Goal: Task Accomplishment & Management: Manage account settings

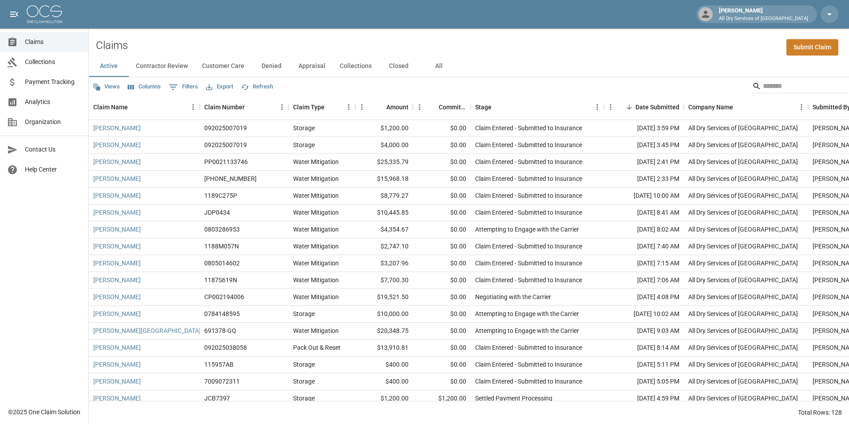
click at [433, 68] on button "All" at bounding box center [439, 66] width 40 height 21
click at [780, 85] on input "Search" at bounding box center [798, 86] width 71 height 14
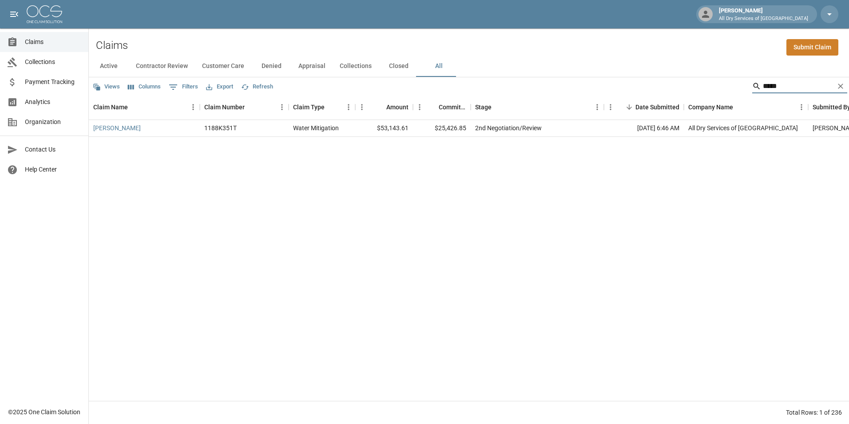
type input "*****"
click at [117, 126] on link "[PERSON_NAME]" at bounding box center [117, 127] width 48 height 9
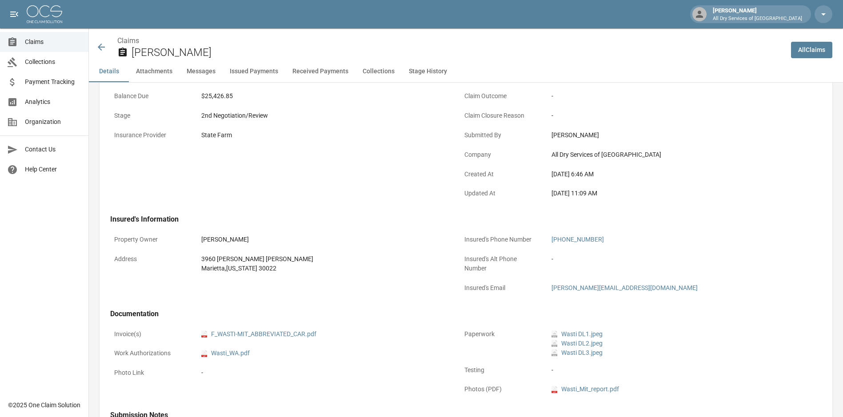
scroll to position [311, 0]
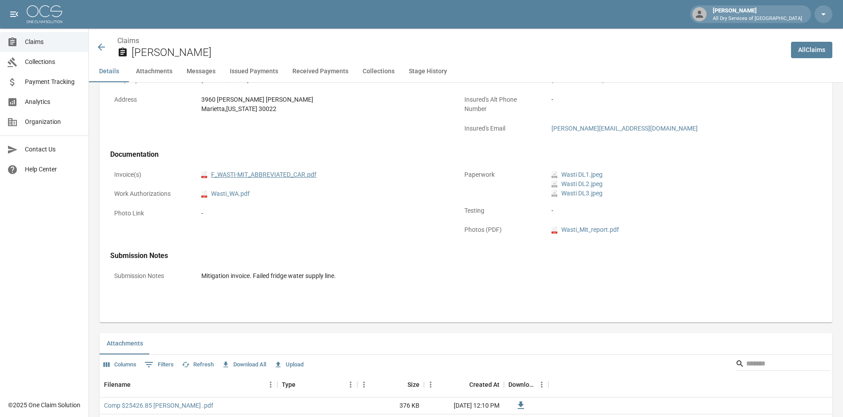
click at [279, 176] on link "pdf F_WASTI-MIT_ABBREVIATED_CAR.pdf" at bounding box center [258, 174] width 115 height 9
click at [298, 364] on button "Upload" at bounding box center [289, 365] width 34 height 14
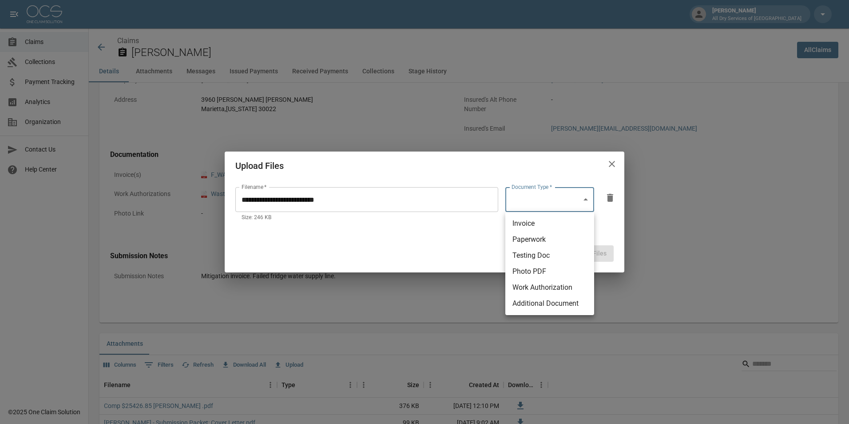
click at [571, 221] on li "Invoice" at bounding box center [550, 223] width 89 height 16
type input "********"
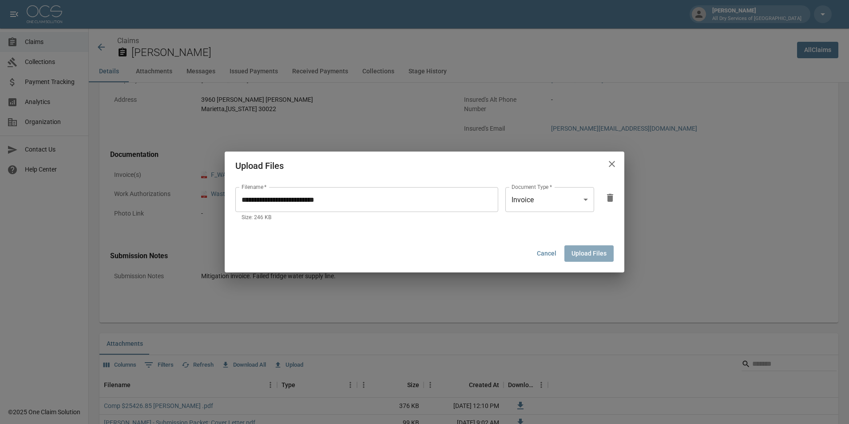
click at [587, 248] on button "Upload Files" at bounding box center [589, 253] width 49 height 16
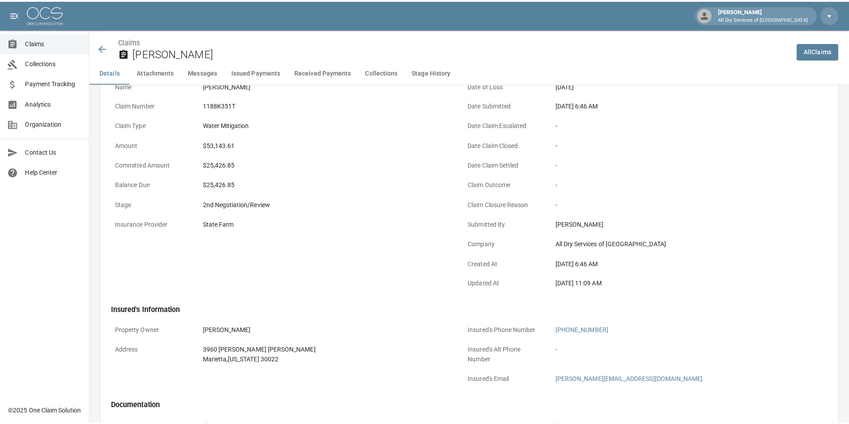
scroll to position [0, 0]
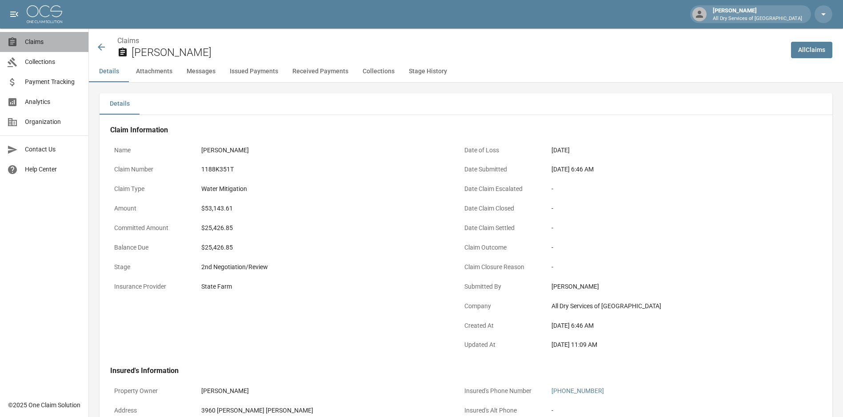
click at [46, 37] on link "Claims" at bounding box center [44, 42] width 88 height 20
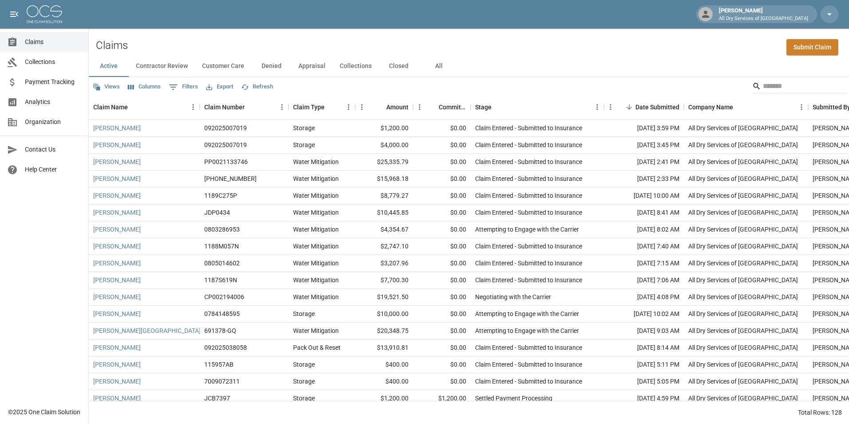
click at [446, 66] on button "All" at bounding box center [439, 66] width 40 height 21
click at [53, 39] on span "Claims" at bounding box center [53, 41] width 56 height 9
click at [52, 38] on span "Claims" at bounding box center [53, 41] width 56 height 9
